Goal: Use online tool/utility: Utilize a website feature to perform a specific function

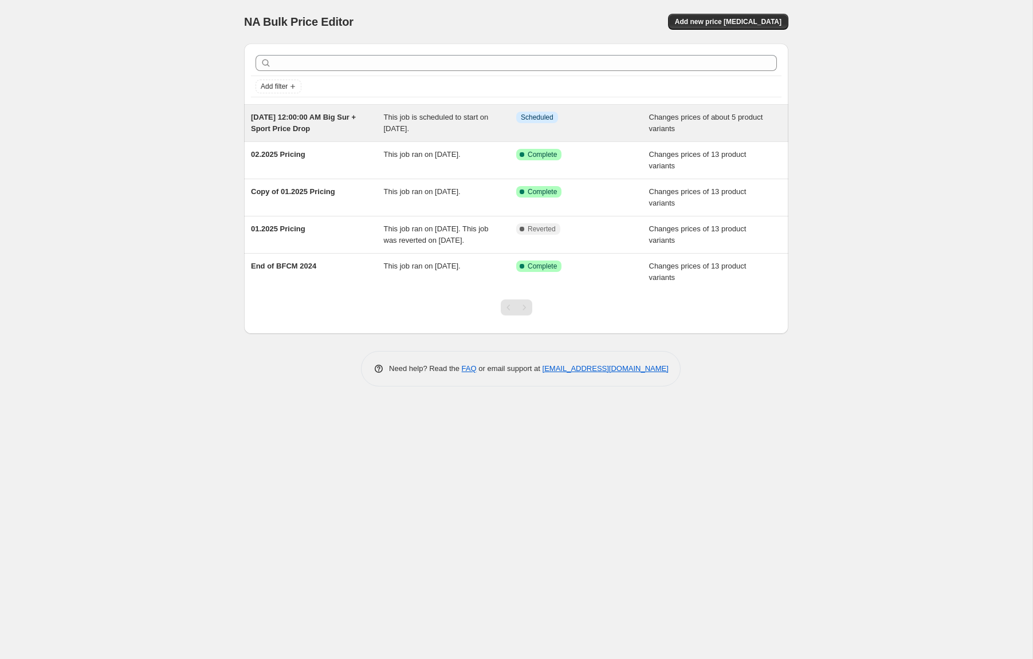
click at [320, 113] on span "[DATE] 12:00:00 AM Big Sur + Sport Price Drop" at bounding box center [303, 123] width 105 height 20
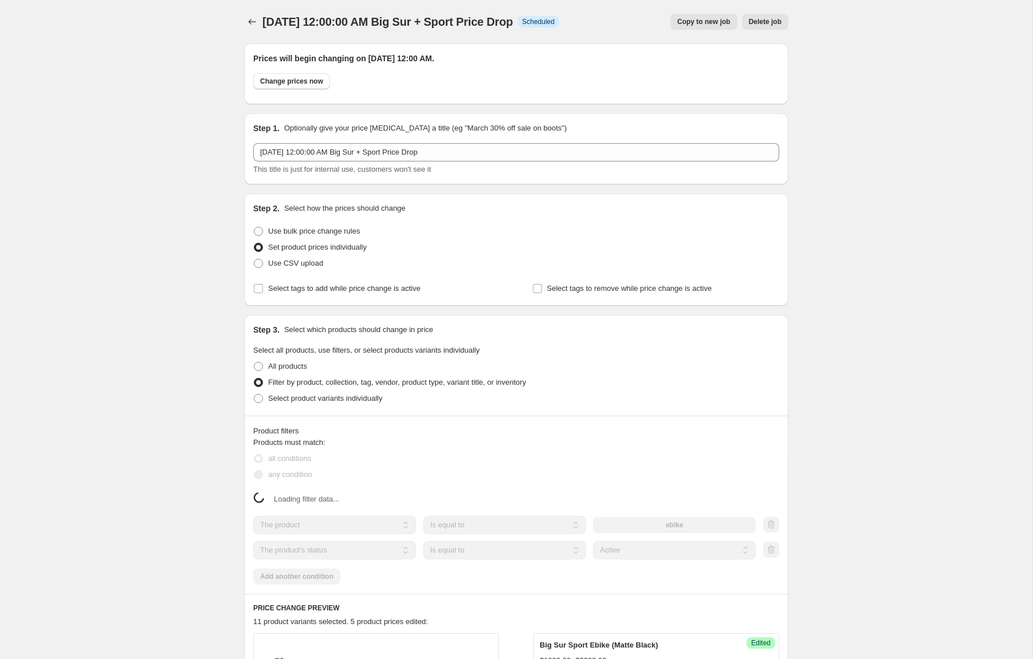
select select "product_type"
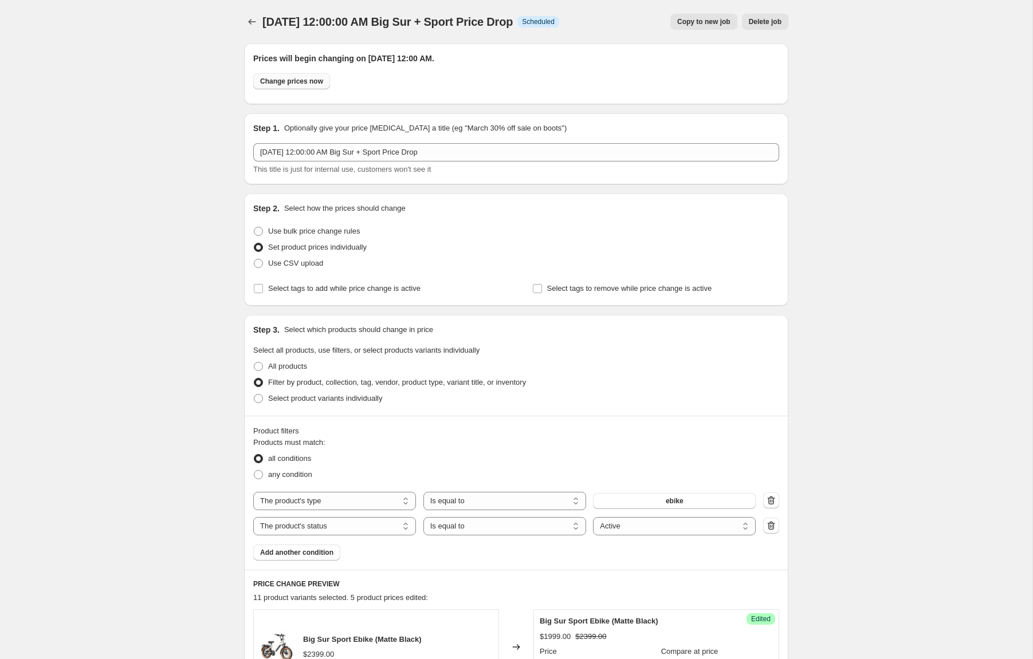
click at [306, 86] on button "Change prices now" at bounding box center [291, 81] width 77 height 16
radio input "true"
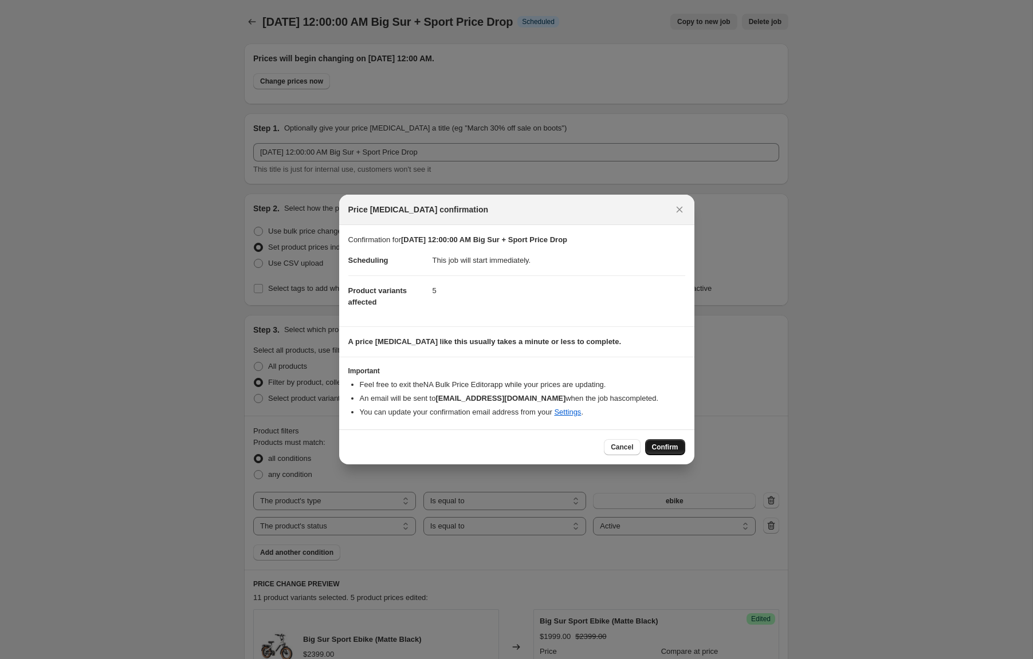
click at [667, 447] on span "Confirm" at bounding box center [665, 447] width 26 height 9
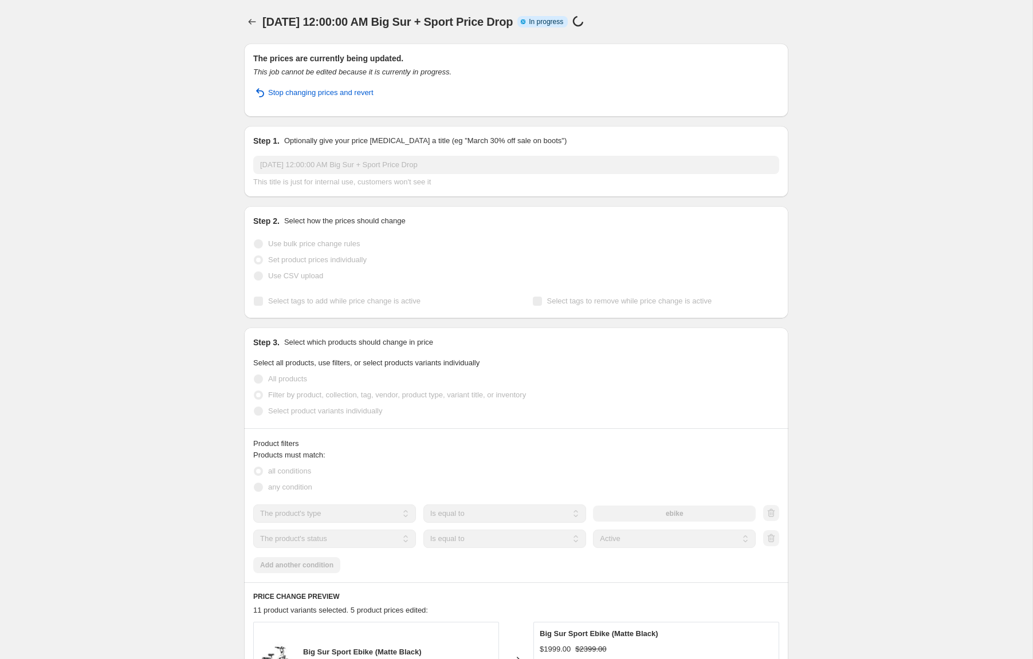
select select "product_type"
select select "product_status"
